Goal: Register for event/course

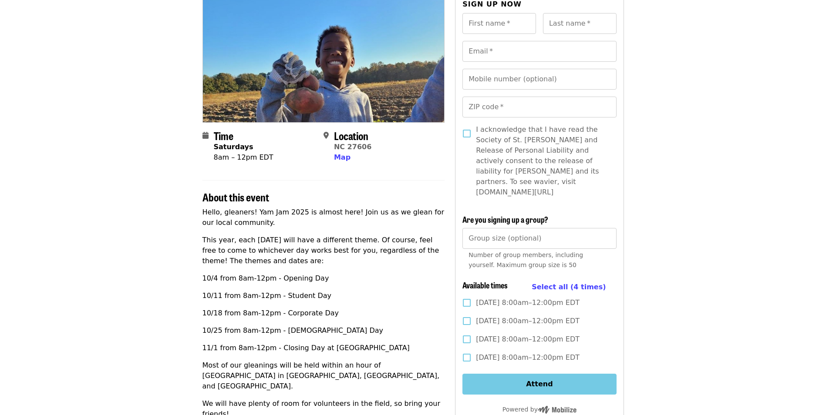
scroll to position [87, 0]
drag, startPoint x: 242, startPoint y: 330, endPoint x: 331, endPoint y: 331, distance: 89.7
click at [331, 331] on p "10/25 from 8am-12pm - [DEMOGRAPHIC_DATA] Day" at bounding box center [324, 330] width 243 height 10
click at [334, 334] on p "10/25 from 8am-12pm - [DEMOGRAPHIC_DATA] Day" at bounding box center [324, 330] width 243 height 10
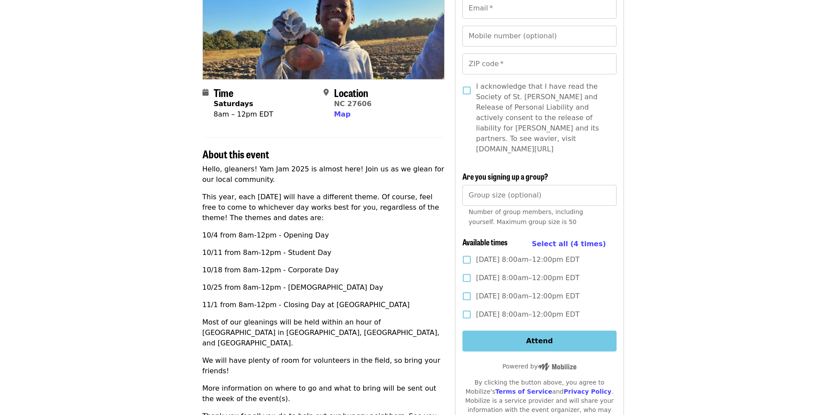
scroll to position [131, 0]
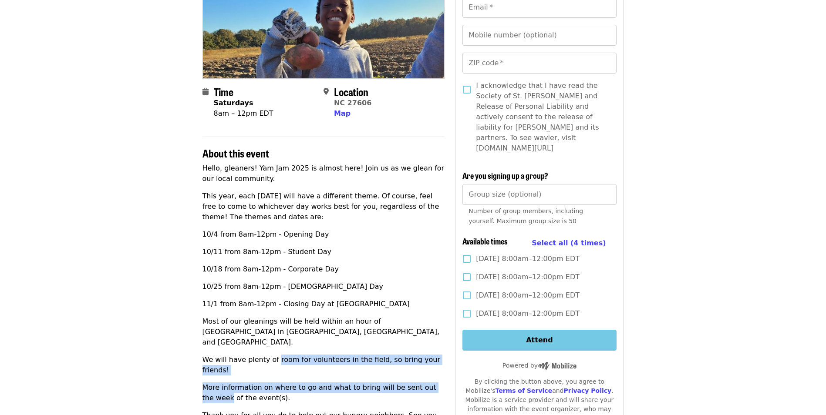
drag, startPoint x: 271, startPoint y: 348, endPoint x: 447, endPoint y: 359, distance: 176.3
click at [447, 359] on div "Time Saturdays 8am – 12pm EDT Location [GEOGRAPHIC_DATA] 27606 Map About this e…" at bounding box center [414, 320] width 422 height 739
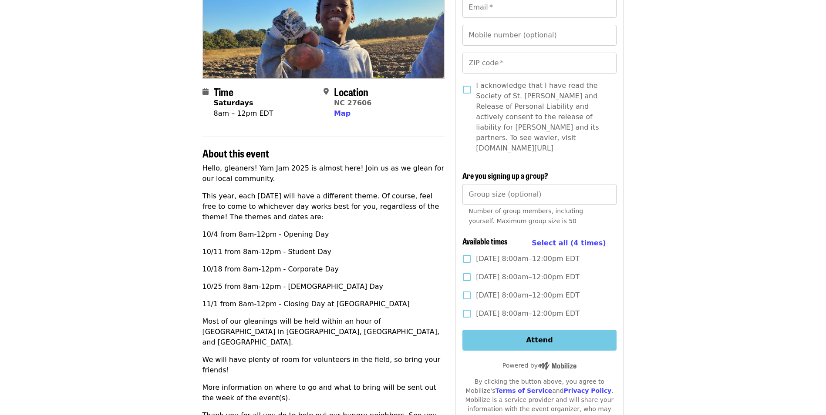
click at [316, 383] on p "More information on where to go and what to bring will be sent out the week of …" at bounding box center [324, 393] width 243 height 21
drag, startPoint x: 307, startPoint y: 365, endPoint x: 415, endPoint y: 375, distance: 109.3
click at [415, 383] on p "More information on where to go and what to bring will be sent out the week of …" at bounding box center [324, 393] width 243 height 21
click at [266, 383] on p "More information on where to go and what to bring will be sent out the week of …" at bounding box center [324, 393] width 243 height 21
drag, startPoint x: 257, startPoint y: 398, endPoint x: 423, endPoint y: 387, distance: 166.3
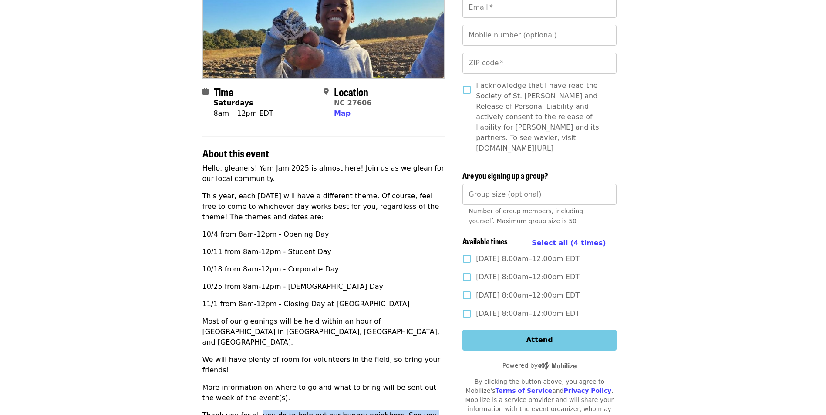
click at [423, 387] on div "Hello, gleaners! Yam Jam 2025 is almost here! Join us as we glean for our local…" at bounding box center [324, 297] width 243 height 268
drag, startPoint x: 423, startPoint y: 387, endPoint x: 388, endPoint y: 392, distance: 35.2
click at [388, 411] on p "Thank you for all you do to help out our hungry neighbors. See you there!" at bounding box center [324, 421] width 243 height 21
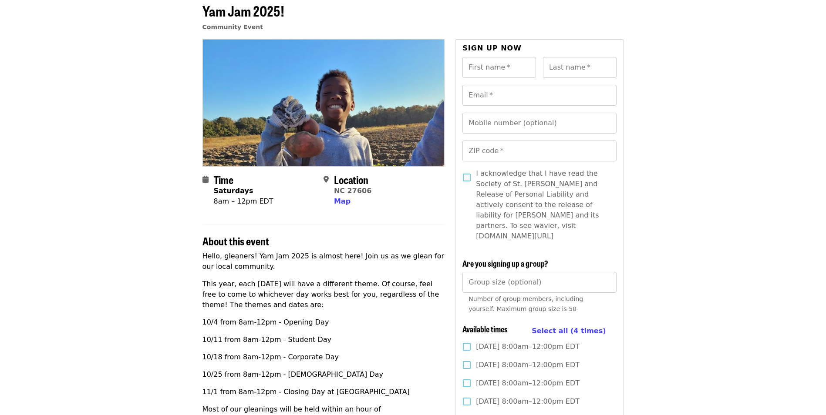
scroll to position [44, 0]
